Goal: Information Seeking & Learning: Learn about a topic

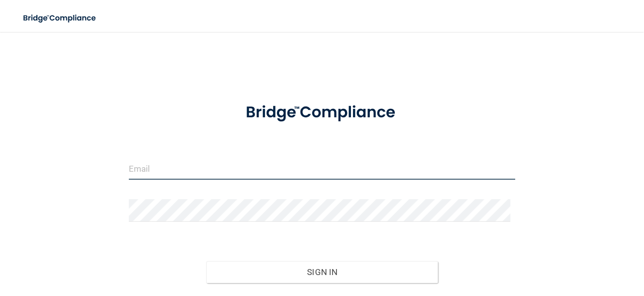
type input "[EMAIL_ADDRESS][DOMAIN_NAME]"
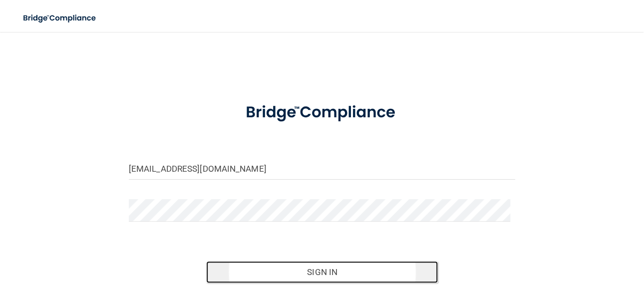
click at [328, 265] on button "Sign In" at bounding box center [322, 272] width 232 height 22
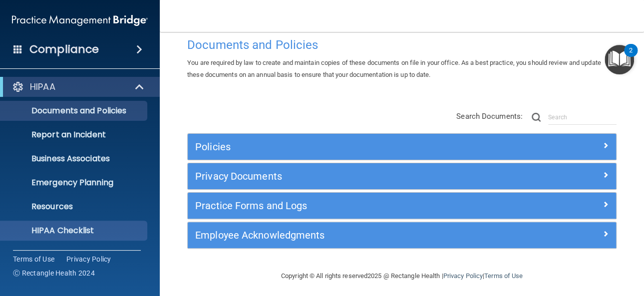
scroll to position [23, 0]
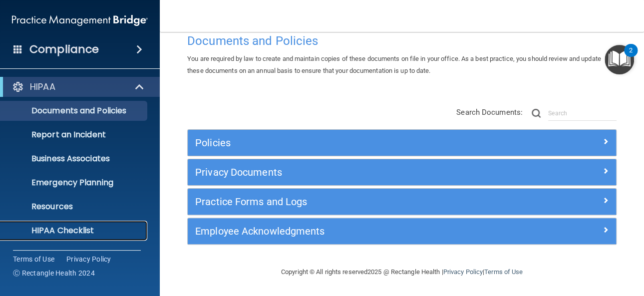
click at [141, 223] on link "HIPAA Checklist" at bounding box center [68, 231] width 157 height 20
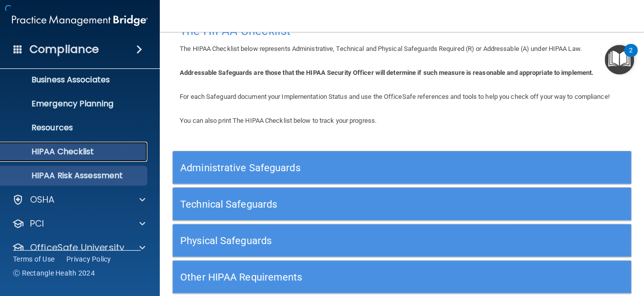
scroll to position [82, 0]
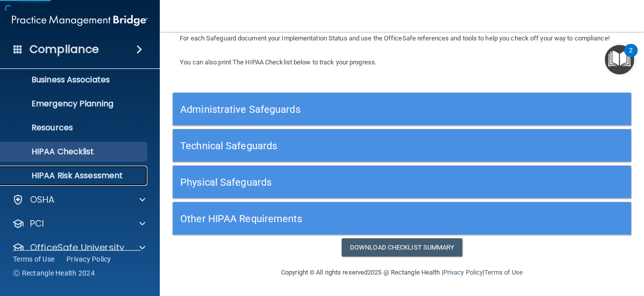
click at [113, 171] on p "HIPAA Risk Assessment" at bounding box center [74, 176] width 136 height 10
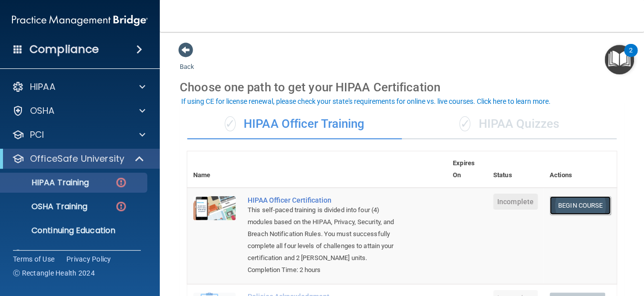
click at [551, 203] on link "Begin Course" at bounding box center [580, 205] width 61 height 18
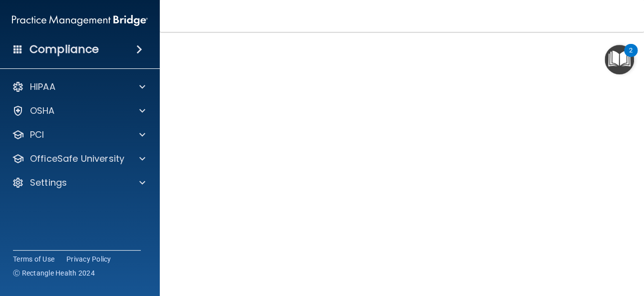
scroll to position [149, 0]
click at [455, 284] on div "Copyright © All rights reserved 2025 @ Rectangle Health | Privacy Policy | Term…" at bounding box center [402, 272] width 365 height 32
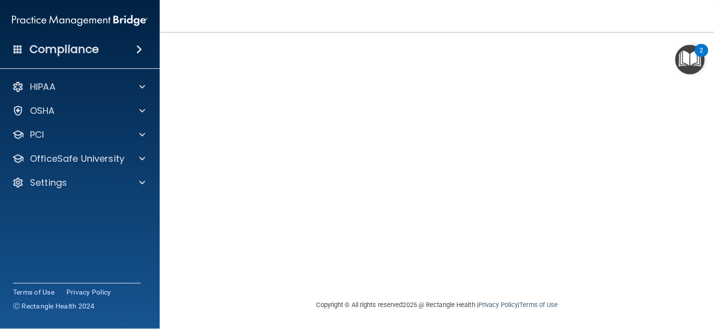
scroll to position [38, 0]
click at [644, 296] on main "HIPAA Officer Certification This course doesn’t expire until . Are you sure you…" at bounding box center [437, 180] width 555 height 297
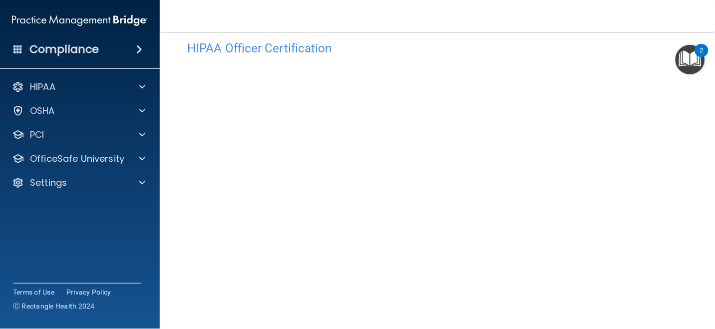
scroll to position [0, 0]
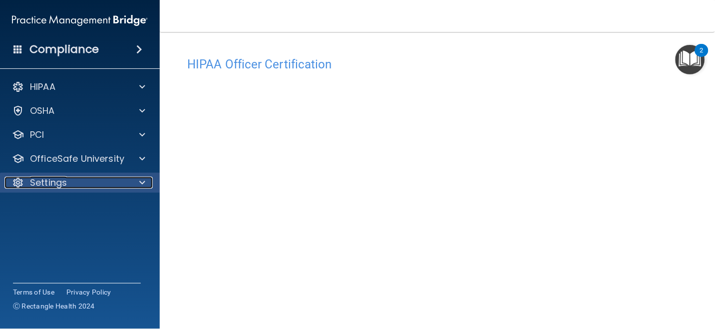
click at [59, 180] on p "Settings" at bounding box center [48, 183] width 37 height 12
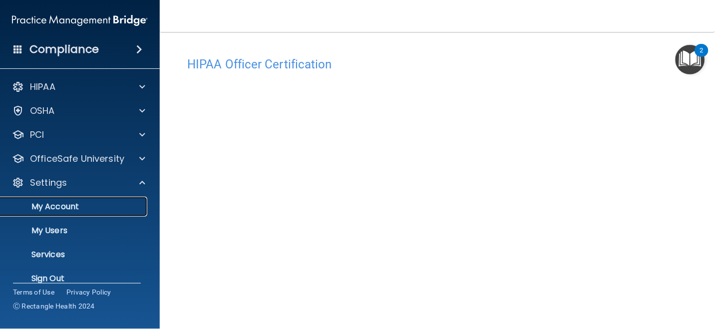
click at [48, 204] on p "My Account" at bounding box center [74, 207] width 136 height 10
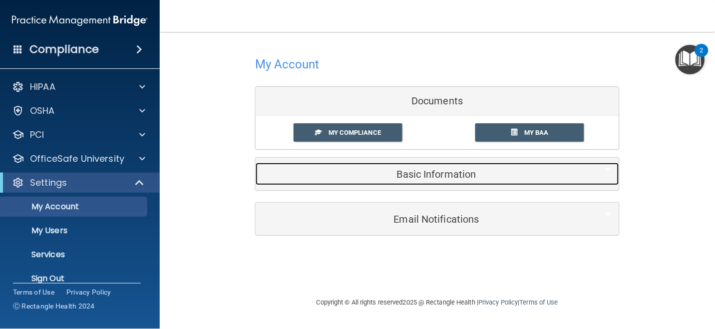
click at [435, 175] on h5 "Basic Information" at bounding box center [422, 174] width 318 height 11
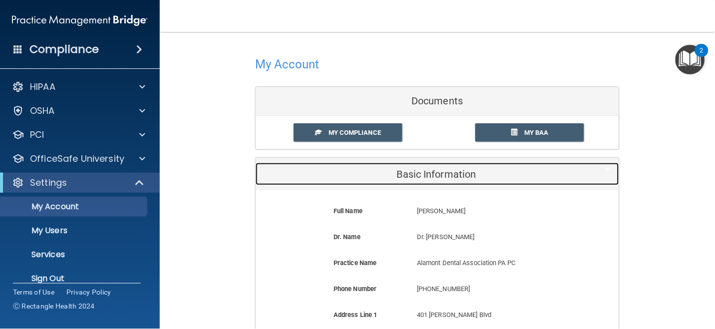
scroll to position [259, 0]
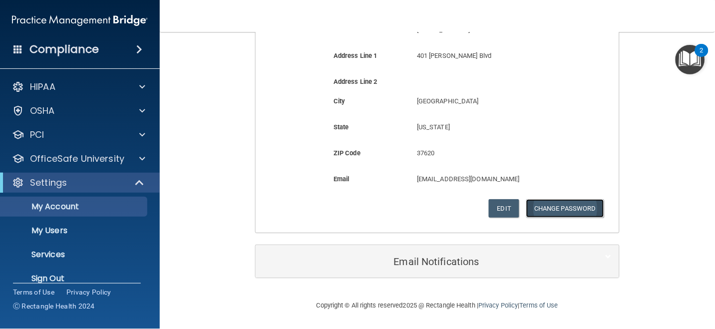
click at [565, 206] on button "Change Password" at bounding box center [565, 208] width 78 height 18
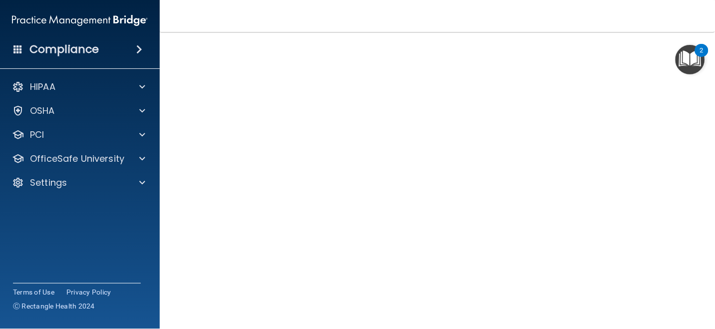
scroll to position [116, 0]
click at [538, 296] on div "Copyright © All rights reserved 2025 @ Rectangle Health | Privacy Policy | Term…" at bounding box center [437, 305] width 365 height 32
click at [598, 296] on div "Copyright © All rights reserved 2025 @ Rectangle Health | Privacy Policy | Term…" at bounding box center [437, 305] width 365 height 32
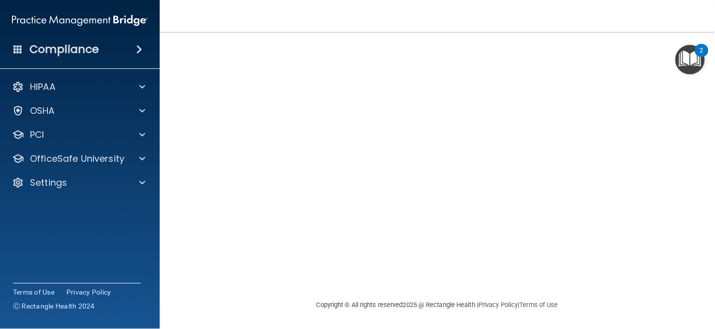
click at [642, 292] on footer "Copyright © All rights reserved 2025 @ Rectangle Health | Privacy Policy | Term…" at bounding box center [437, 304] width 515 height 30
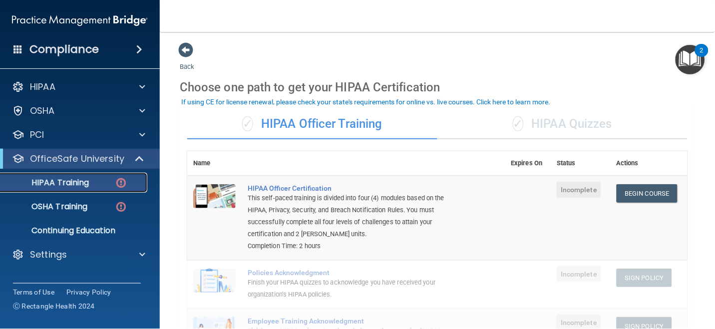
click at [90, 190] on link "HIPAA Training" at bounding box center [68, 183] width 157 height 20
click at [77, 181] on p "HIPAA Training" at bounding box center [47, 183] width 82 height 10
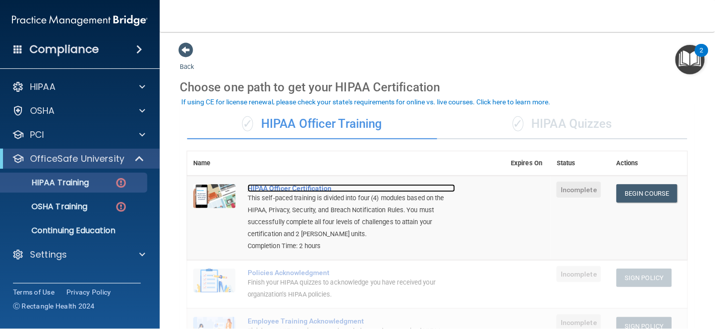
click at [264, 188] on div "HIPAA Officer Certification" at bounding box center [352, 188] width 208 height 8
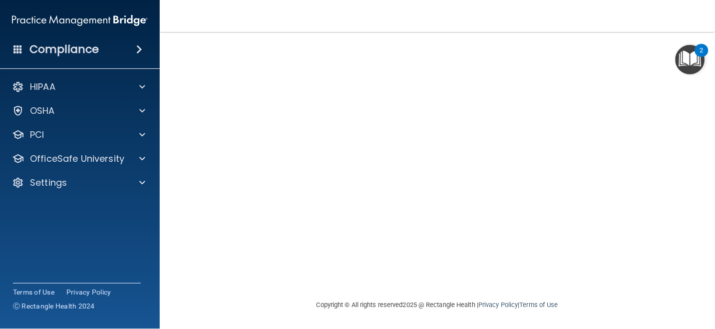
scroll to position [38, 0]
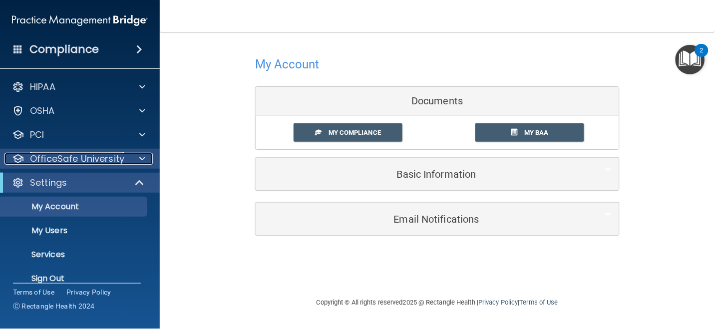
click at [89, 158] on p "OfficeSafe University" at bounding box center [77, 159] width 94 height 12
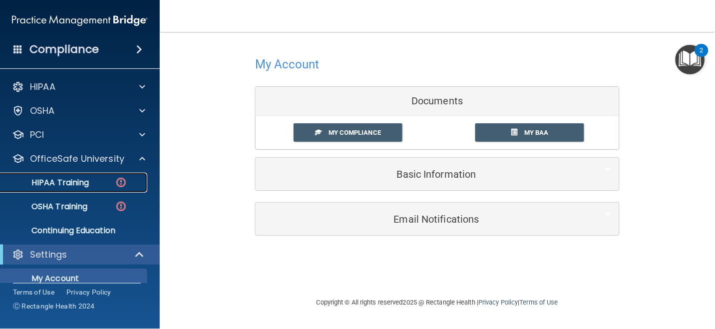
click at [88, 186] on p "HIPAA Training" at bounding box center [47, 183] width 82 height 10
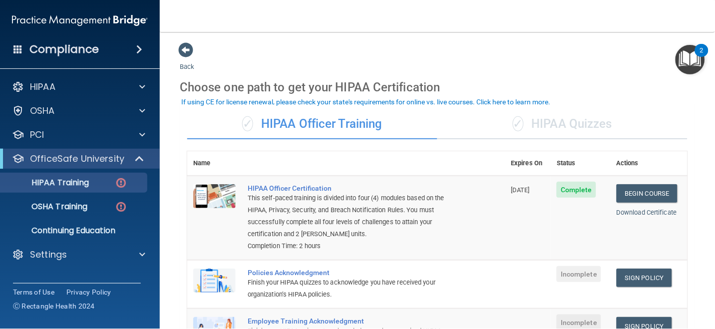
click at [571, 273] on span "Incomplete" at bounding box center [579, 274] width 44 height 16
click at [649, 280] on link "Sign Policy" at bounding box center [644, 278] width 55 height 18
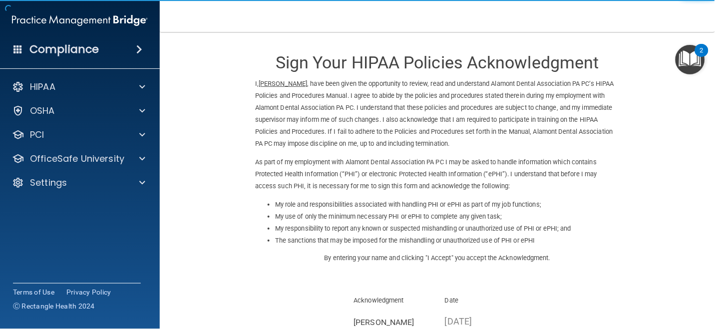
scroll to position [128, 0]
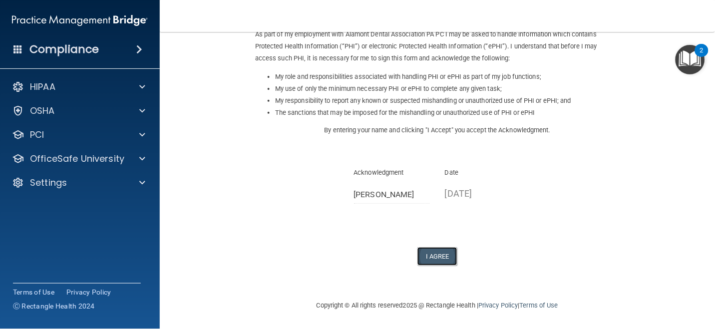
click at [424, 254] on button "I Agree" at bounding box center [438, 256] width 40 height 18
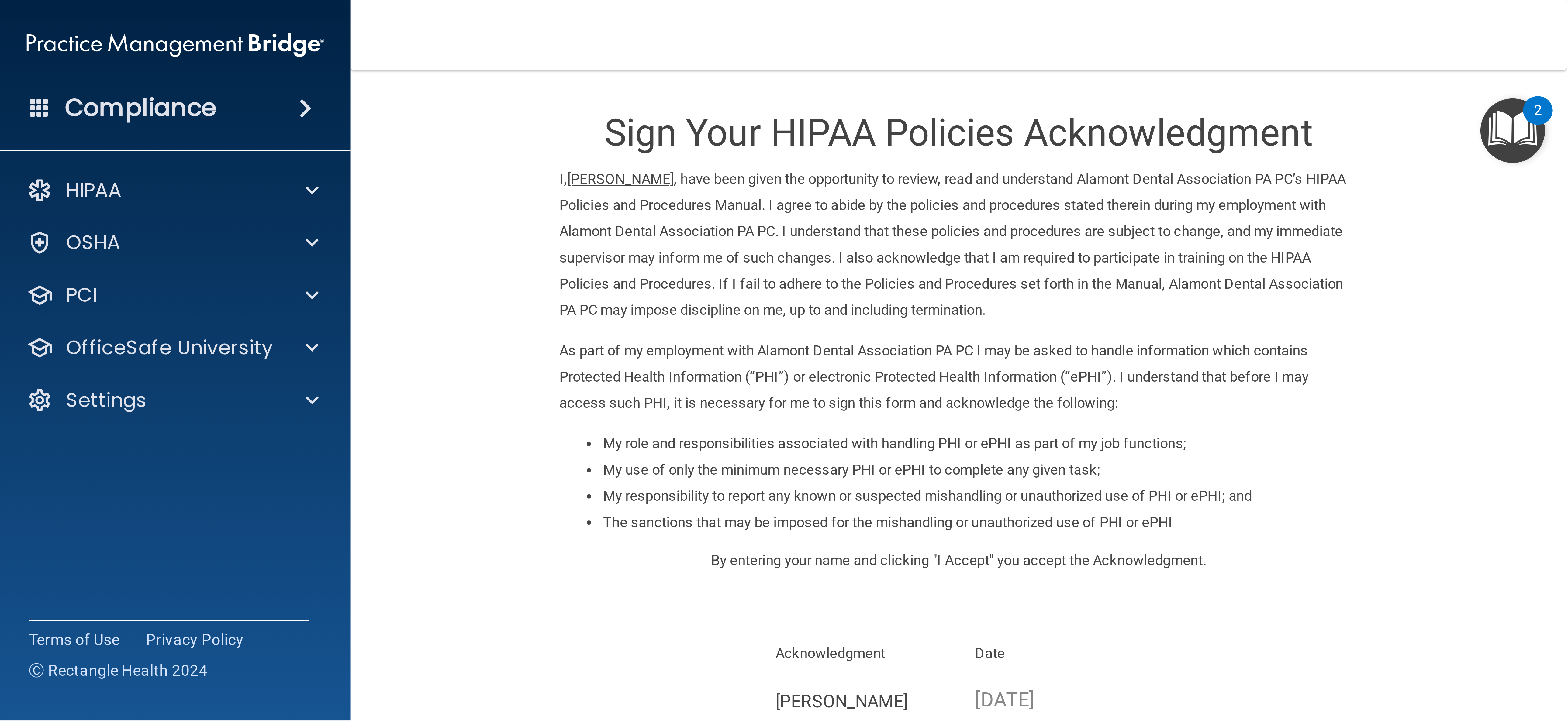
scroll to position [0, 0]
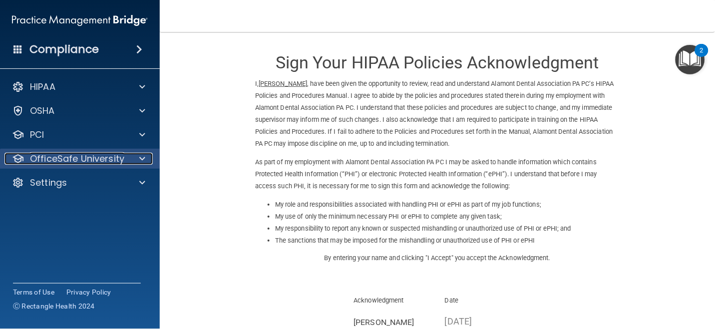
click at [103, 156] on p "OfficeSafe University" at bounding box center [77, 159] width 94 height 12
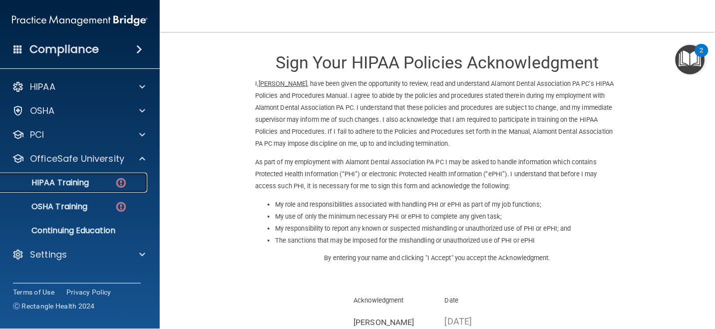
click at [98, 184] on div "HIPAA Training" at bounding box center [74, 183] width 136 height 10
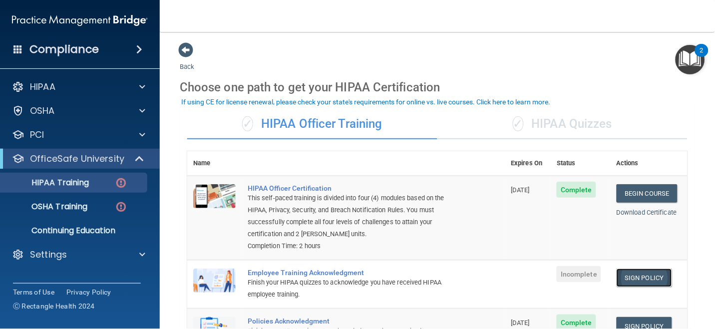
click at [633, 272] on link "Sign Policy" at bounding box center [644, 278] width 55 height 18
click at [631, 281] on link "Sign Policy" at bounding box center [644, 278] width 55 height 18
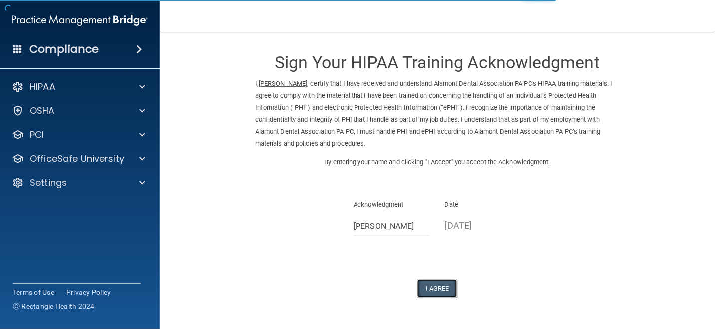
click at [437, 289] on button "I Agree" at bounding box center [438, 288] width 40 height 18
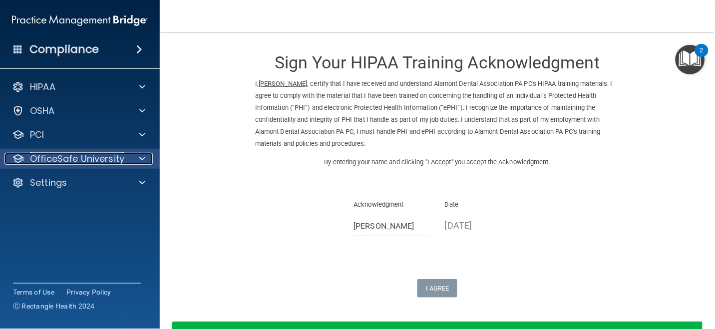
click at [111, 158] on p "OfficeSafe University" at bounding box center [77, 159] width 94 height 12
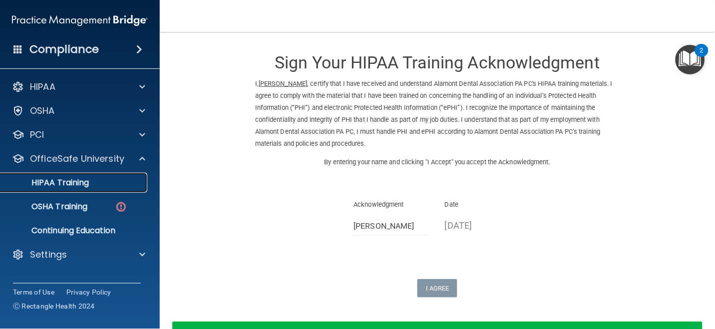
click at [97, 185] on div "HIPAA Training" at bounding box center [74, 183] width 136 height 10
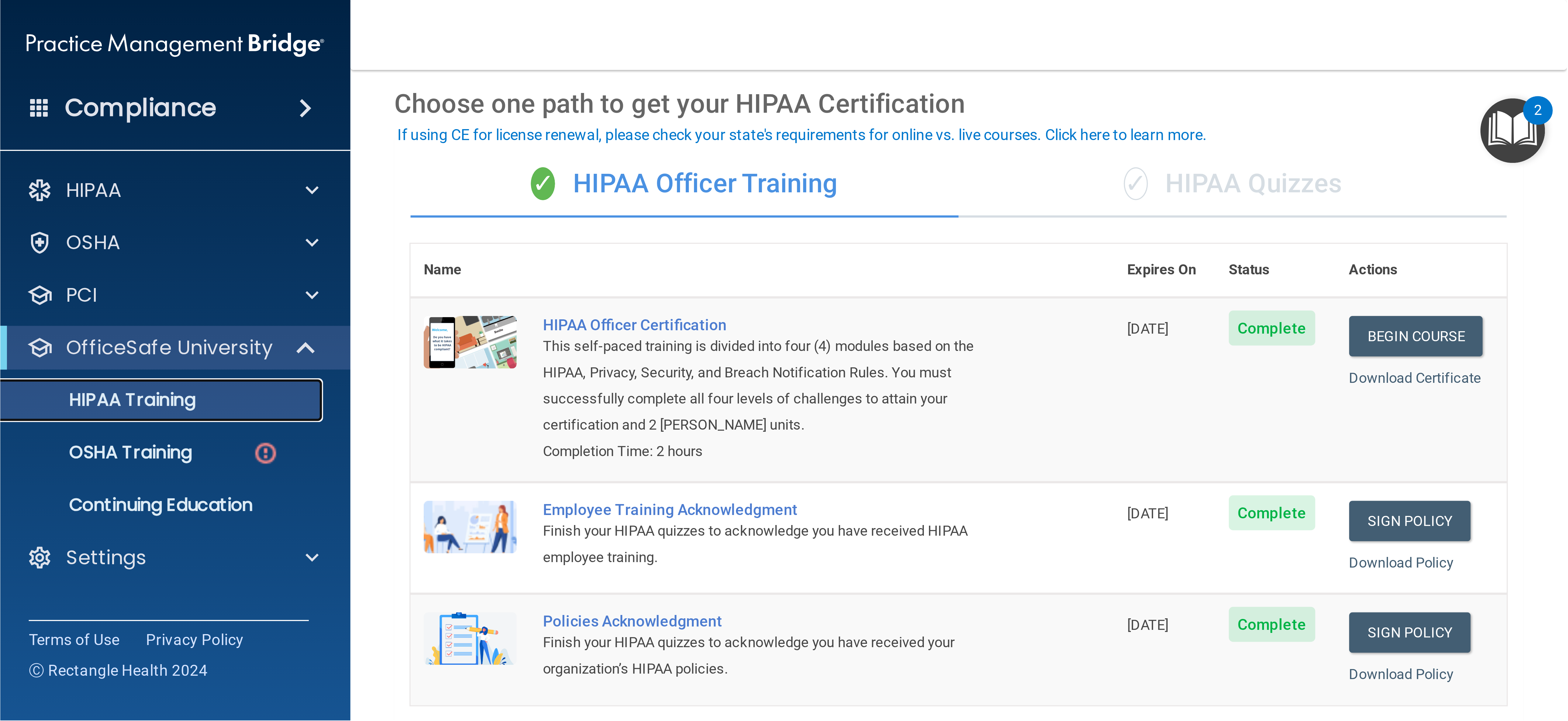
scroll to position [11, 0]
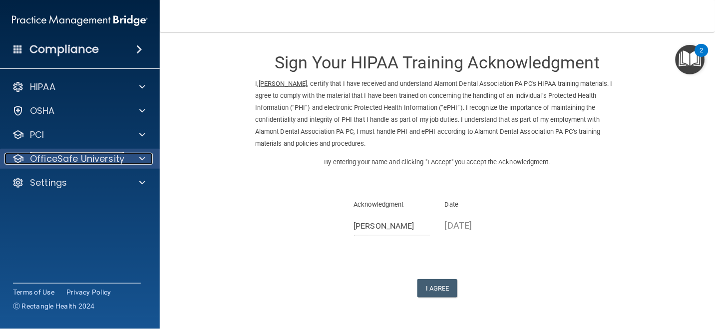
click at [73, 155] on p "OfficeSafe University" at bounding box center [77, 159] width 94 height 12
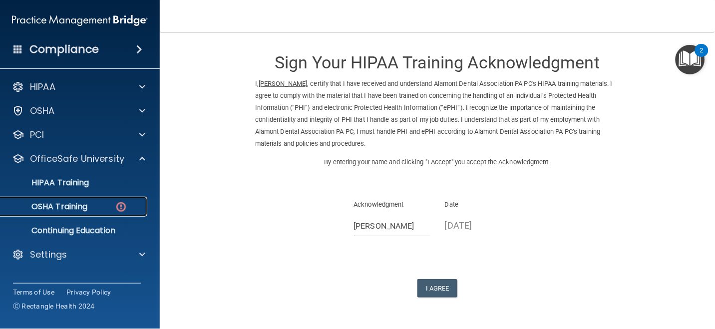
click at [68, 212] on link "OSHA Training" at bounding box center [68, 207] width 157 height 20
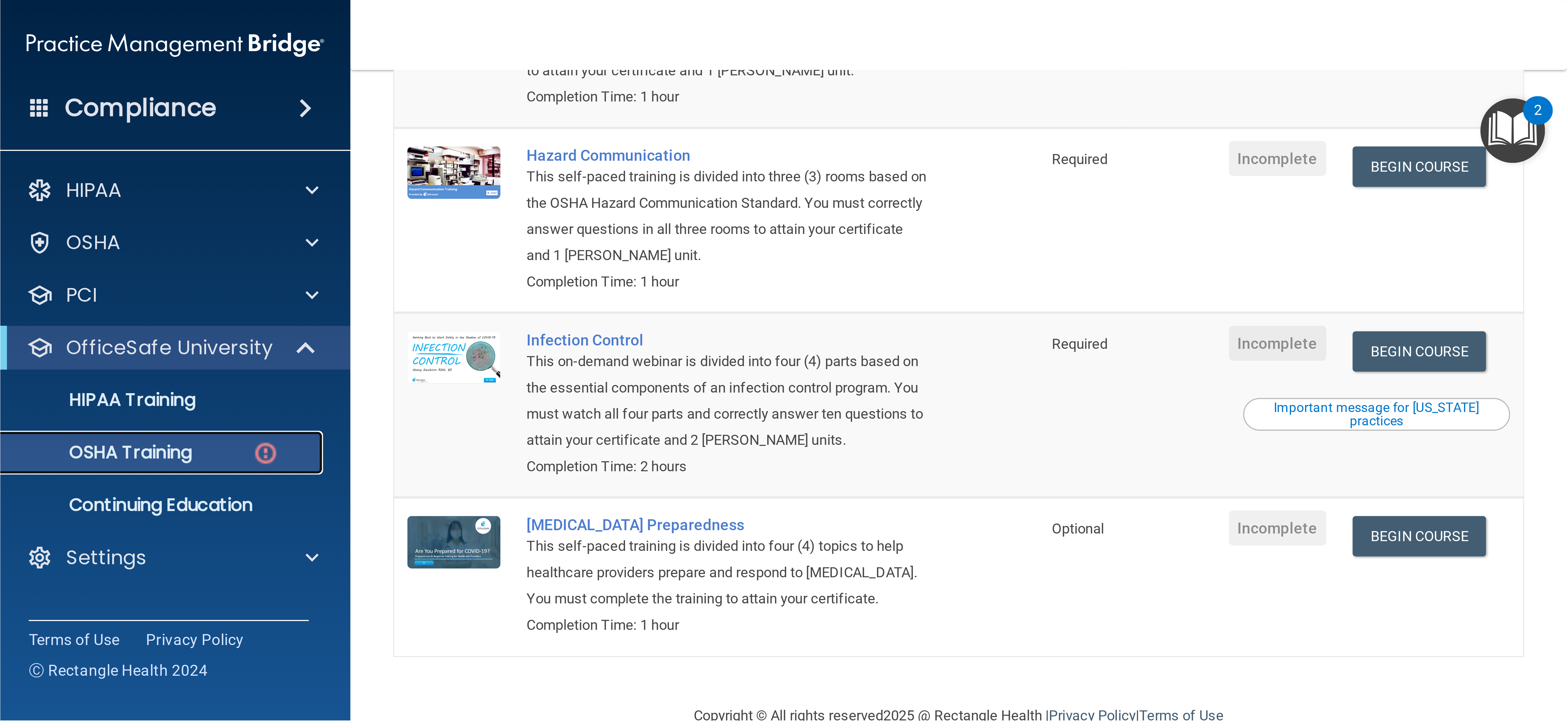
scroll to position [95, 0]
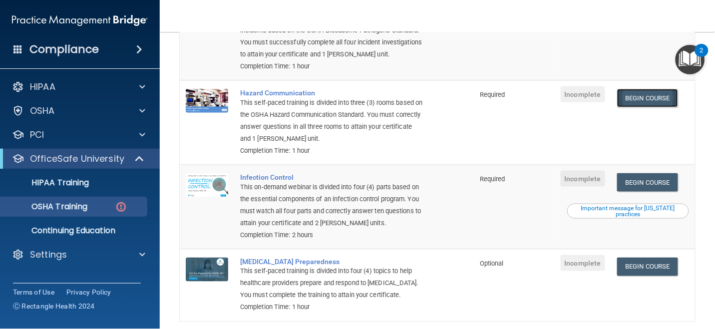
click at [636, 96] on link "Begin Course" at bounding box center [647, 98] width 61 height 18
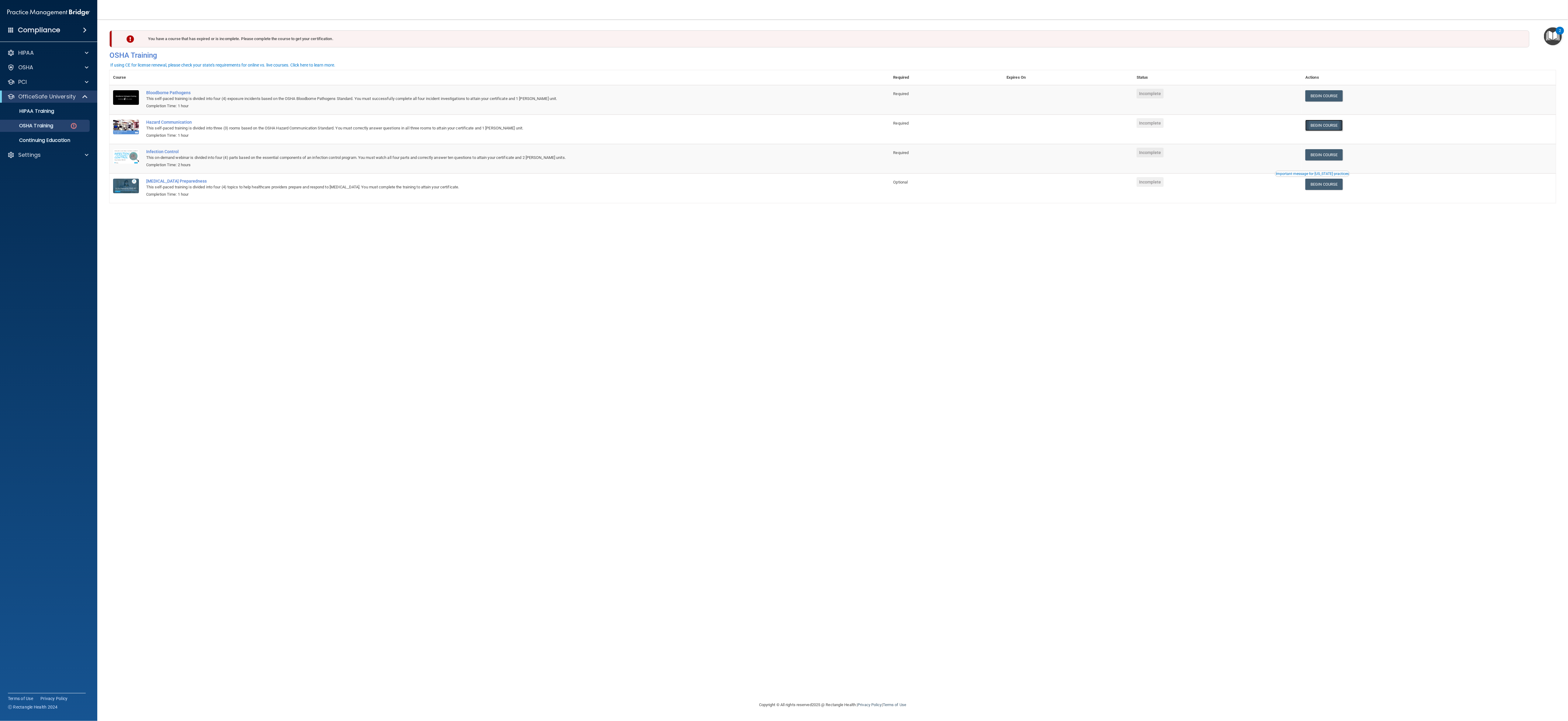
scroll to position [0, 0]
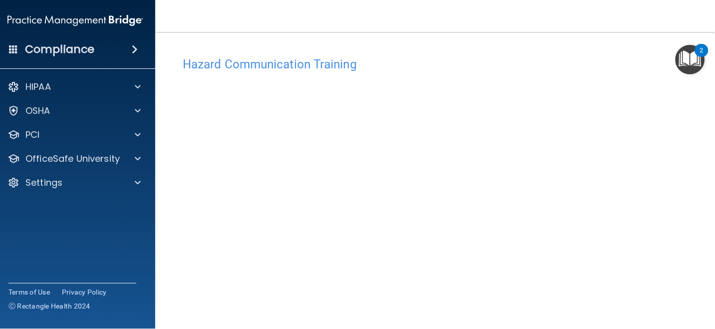
scroll to position [46, 0]
click at [699, 303] on main "Hazard Communication Training This course doesn’t expire until . Are you sure y…" at bounding box center [437, 180] width 564 height 297
click at [704, 302] on main "Hazard Communication Training This course doesn’t expire until . Are you sure y…" at bounding box center [437, 180] width 564 height 297
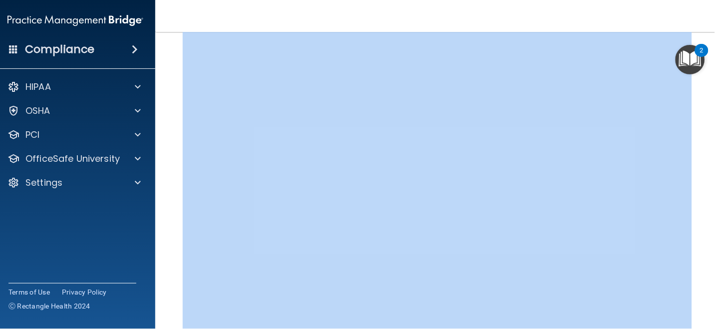
drag, startPoint x: 704, startPoint y: 302, endPoint x: 711, endPoint y: 308, distance: 9.5
click at [711, 308] on main "Hazard Communication Training This course doesn’t expire until . Are you sure y…" at bounding box center [437, 180] width 564 height 297
click at [711, 310] on main "Hazard Communication Training This course doesn’t expire until . Are you sure y…" at bounding box center [437, 180] width 564 height 297
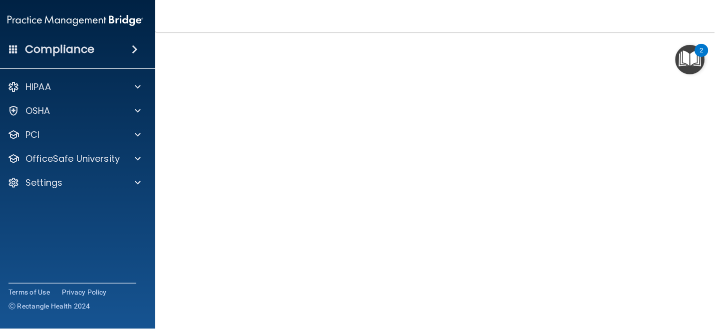
click at [714, 312] on main "Hazard Communication Training This course doesn’t expire until . Are you sure y…" at bounding box center [437, 180] width 564 height 297
click at [703, 305] on main "Hazard Communication Training This course doesn’t expire until . Are you sure y…" at bounding box center [437, 180] width 564 height 297
click at [573, 17] on nav "Toggle navigation [PERSON_NAME] [EMAIL_ADDRESS][DOMAIN_NAME] Manage My Enterpri…" at bounding box center [437, 16] width 564 height 32
click at [696, 130] on main "Hazard Communication Training This course doesn’t expire until . Are you sure y…" at bounding box center [437, 180] width 564 height 297
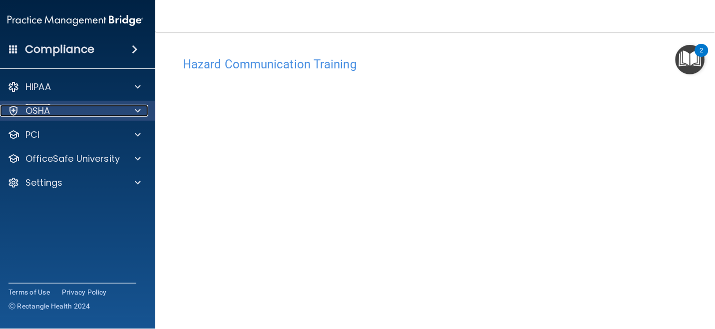
click at [68, 108] on div "OSHA" at bounding box center [62, 111] width 124 height 12
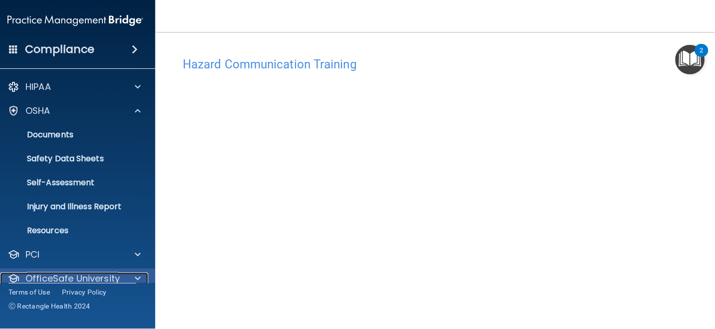
click at [102, 275] on p "OfficeSafe University" at bounding box center [72, 279] width 94 height 12
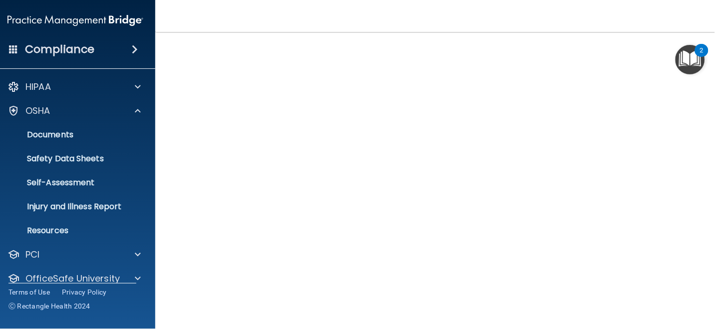
scroll to position [46, 0]
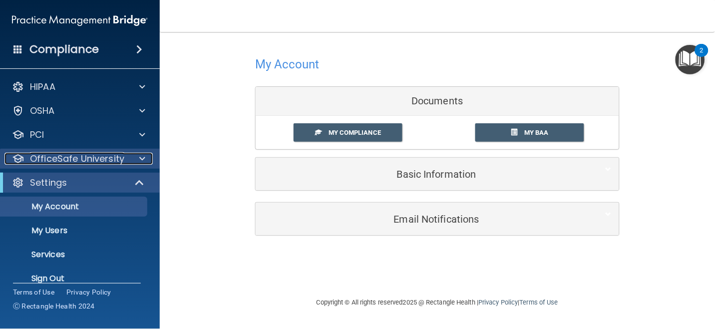
click at [110, 161] on p "OfficeSafe University" at bounding box center [77, 159] width 94 height 12
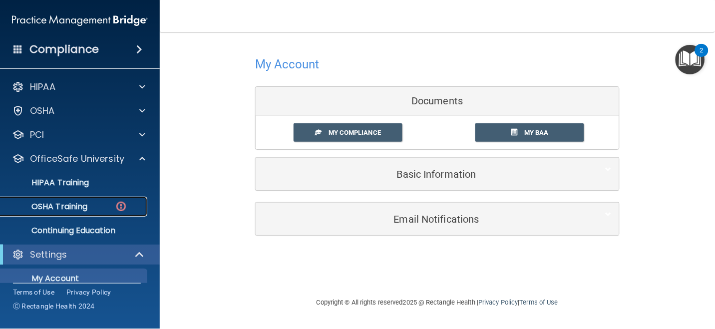
click at [106, 207] on div "OSHA Training" at bounding box center [74, 207] width 136 height 10
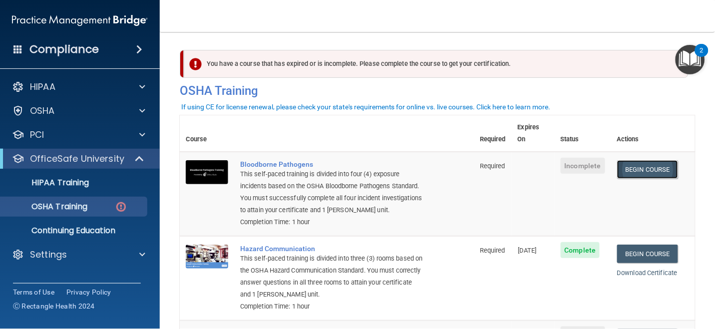
click at [637, 160] on link "Begin Course" at bounding box center [647, 169] width 61 height 18
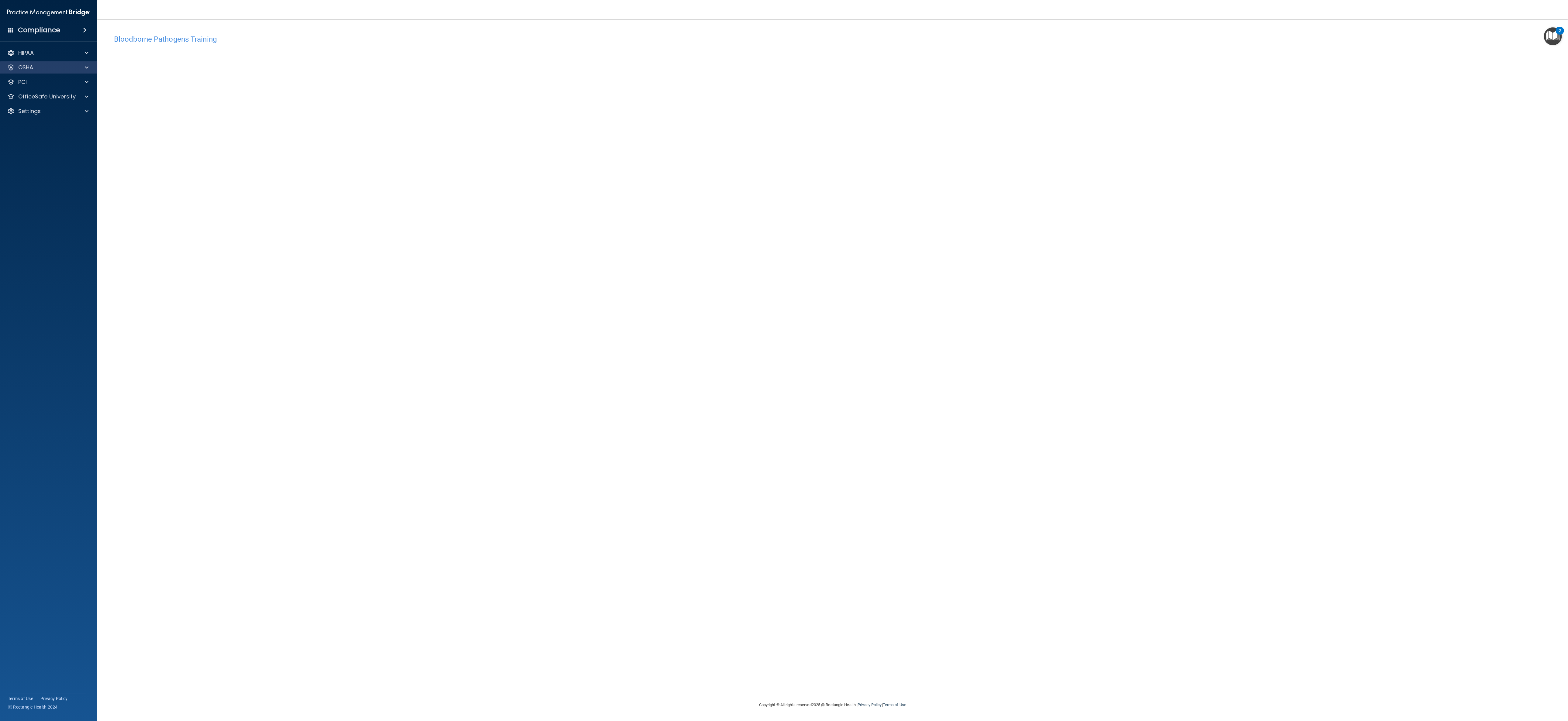
click at [75, 61] on div "OSHA" at bounding box center [49, 68] width 97 height 12
click at [87, 95] on span at bounding box center [86, 97] width 4 height 7
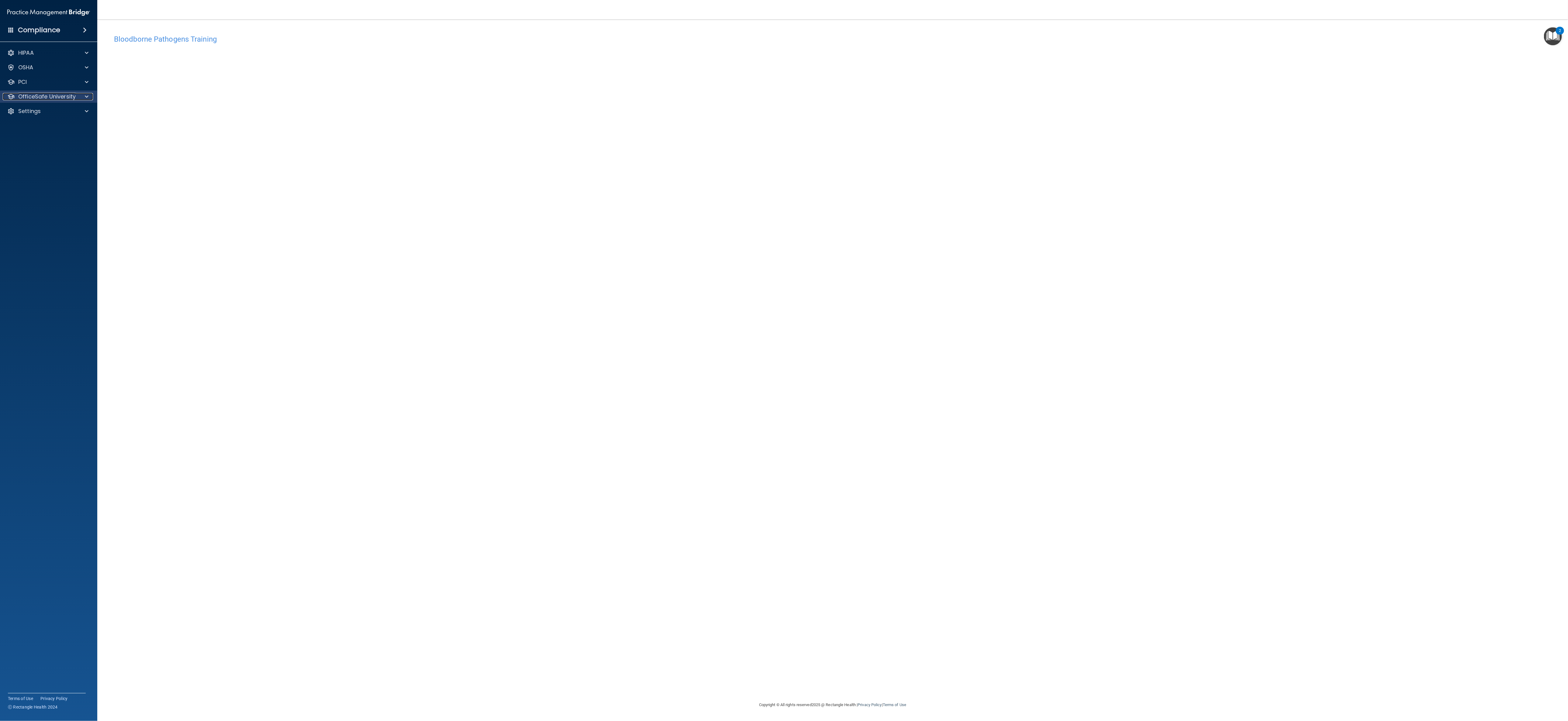
click at [87, 95] on span at bounding box center [86, 97] width 4 height 7
click at [66, 125] on div "OSHA Training" at bounding box center [45, 126] width 83 height 6
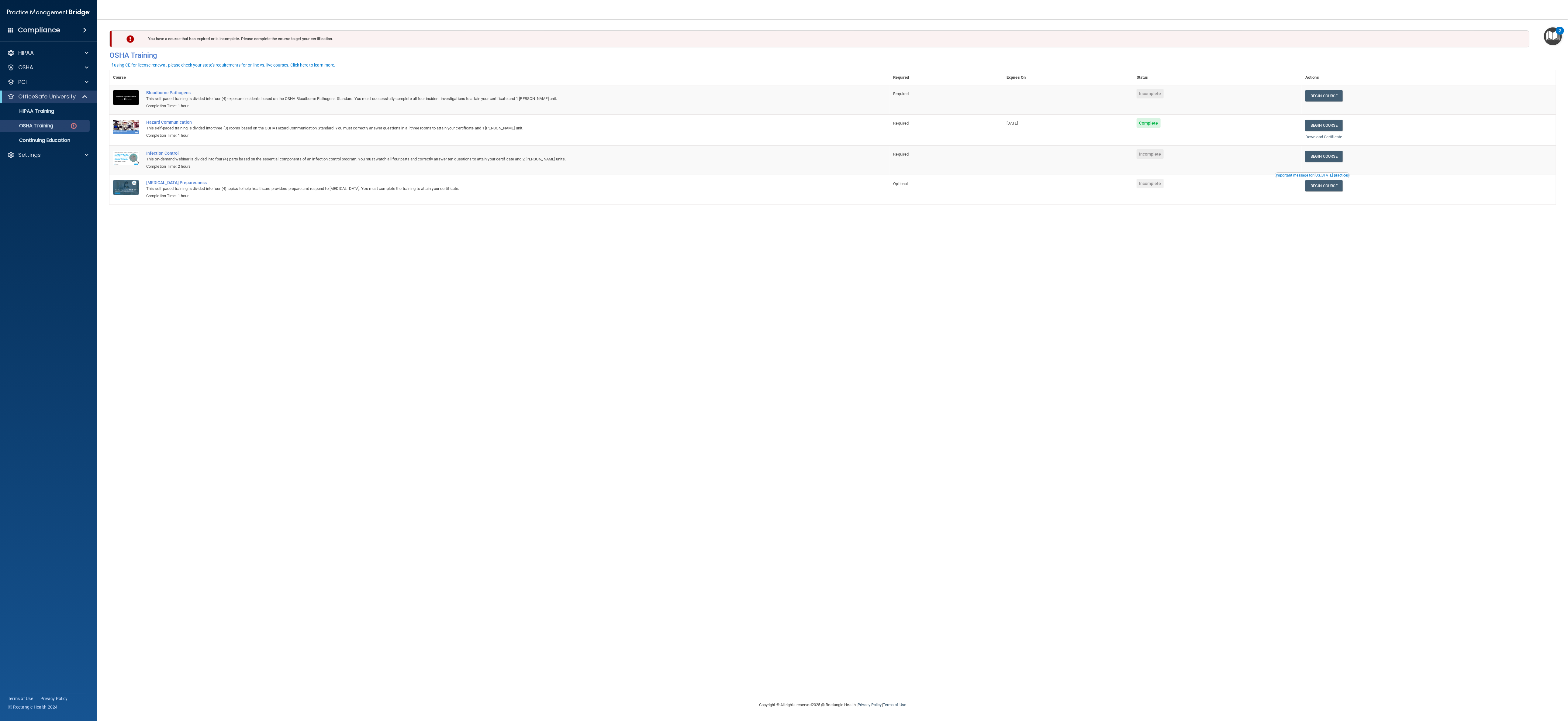
click at [435, 200] on td at bounding box center [1068, 190] width 130 height 29
click at [435, 46] on div "You have a course that has expired or is incomplete. Please complete the course…" at bounding box center [821, 39] width 1418 height 17
click at [435, 95] on link "Begin Course" at bounding box center [1324, 96] width 37 height 11
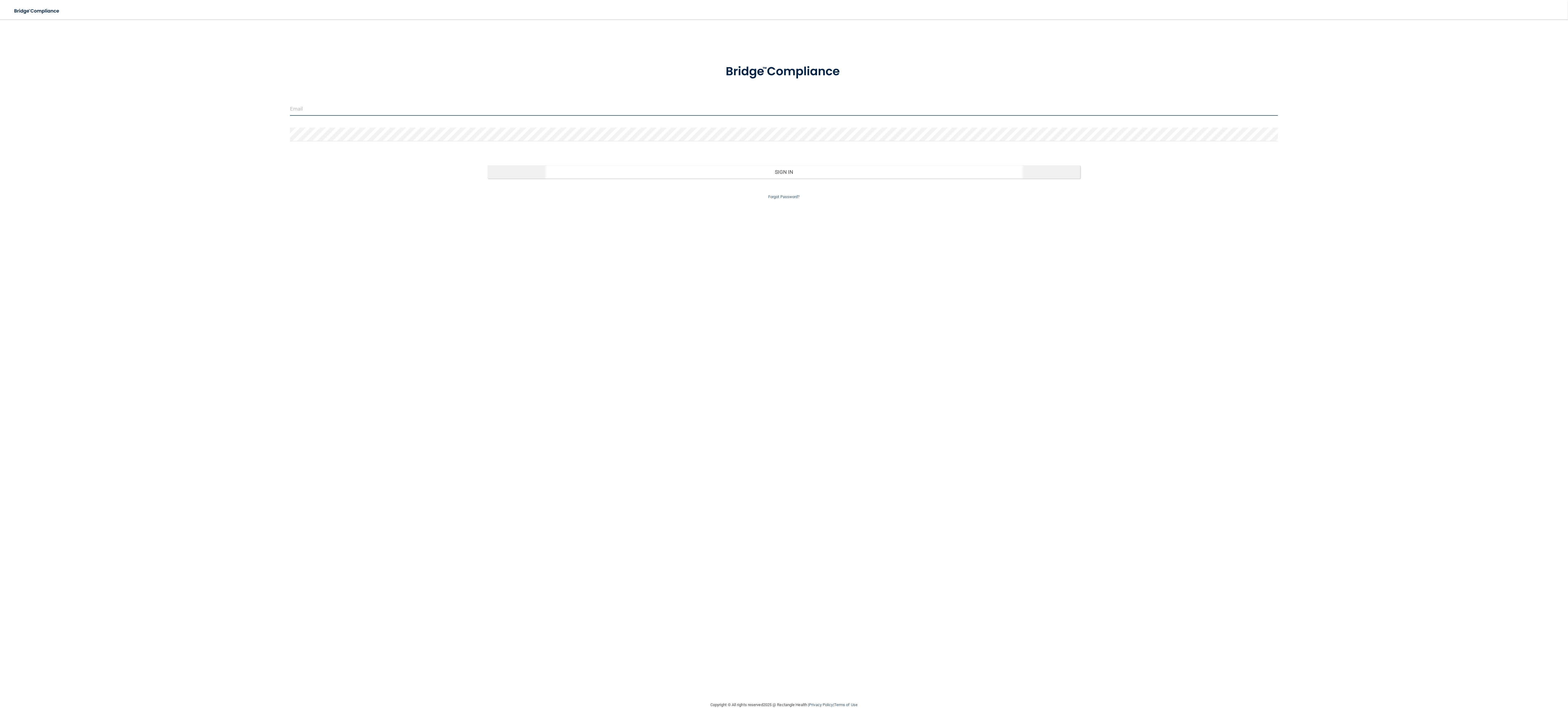
type input "[EMAIL_ADDRESS][DOMAIN_NAME]"
click at [919, 167] on button "Sign In" at bounding box center [784, 172] width 593 height 13
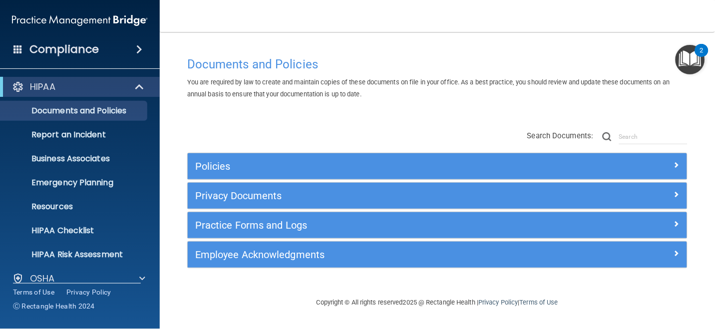
drag, startPoint x: 2506, startPoint y: 5, endPoint x: 498, endPoint y: 103, distance: 2010.0
click at [498, 103] on div "Documents and Policies You are required by law to create and maintain copies of…" at bounding box center [437, 174] width 515 height 245
click at [143, 274] on span at bounding box center [142, 279] width 6 height 12
click at [144, 298] on div "Compliance HIPAA Documents and Policies Report an Incident Business Associates …" at bounding box center [80, 164] width 160 height 329
click at [57, 271] on div "OSHA" at bounding box center [80, 279] width 160 height 20
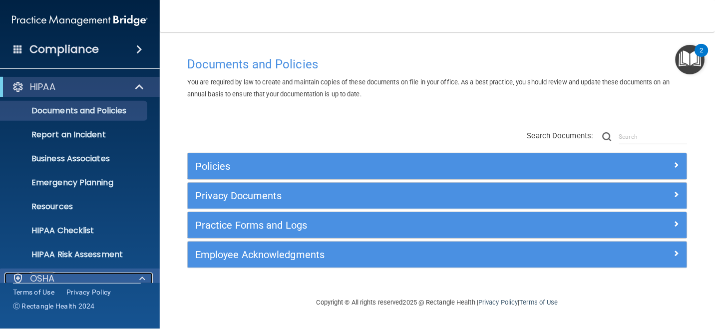
click at [140, 279] on span at bounding box center [142, 279] width 6 height 12
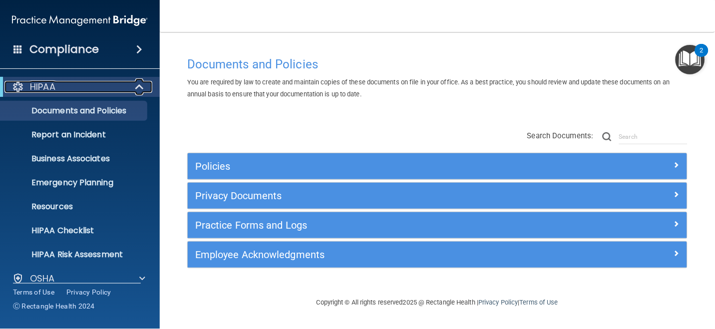
click at [139, 87] on span at bounding box center [140, 87] width 8 height 12
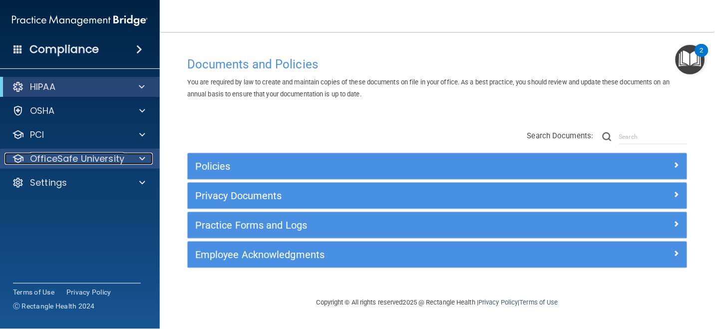
click at [127, 159] on div "OfficeSafe University" at bounding box center [66, 159] width 124 height 12
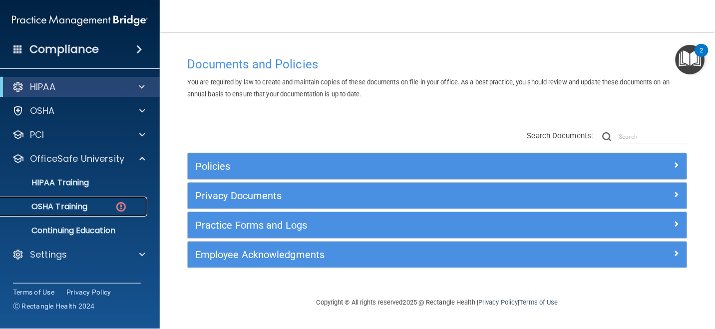
click at [120, 203] on img at bounding box center [121, 207] width 12 height 12
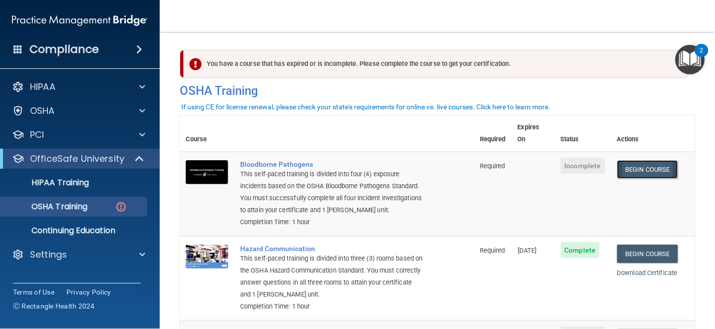
click at [634, 160] on link "Begin Course" at bounding box center [647, 169] width 61 height 18
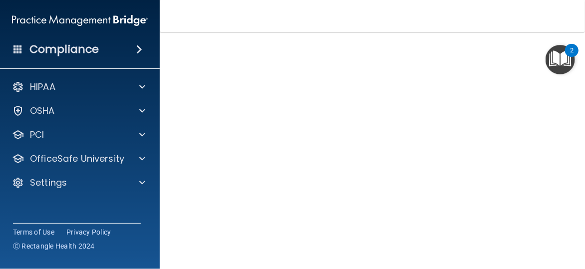
scroll to position [58, 0]
